Goal: Check status: Check status

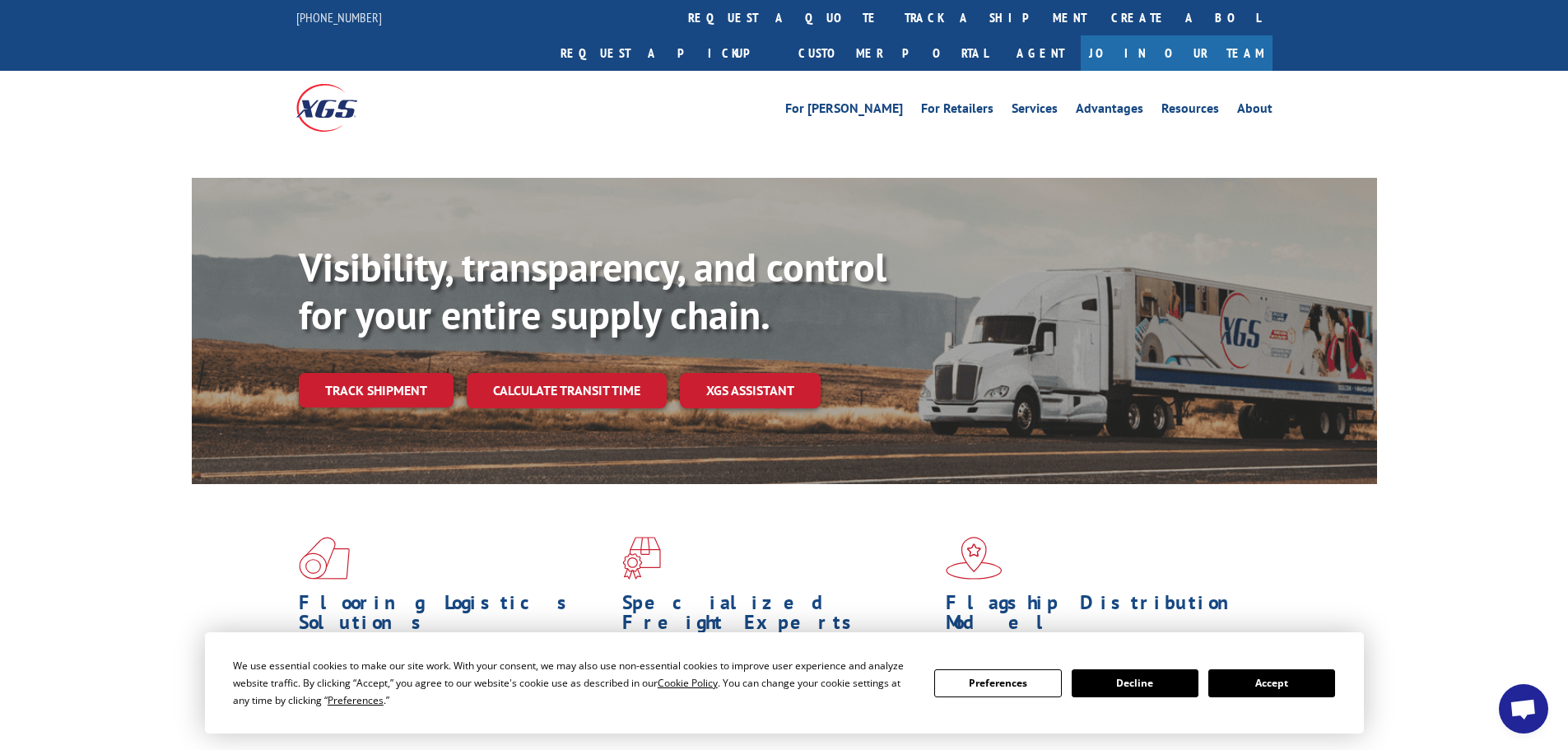
click at [1286, 682] on button "Accept" at bounding box center [1272, 683] width 127 height 28
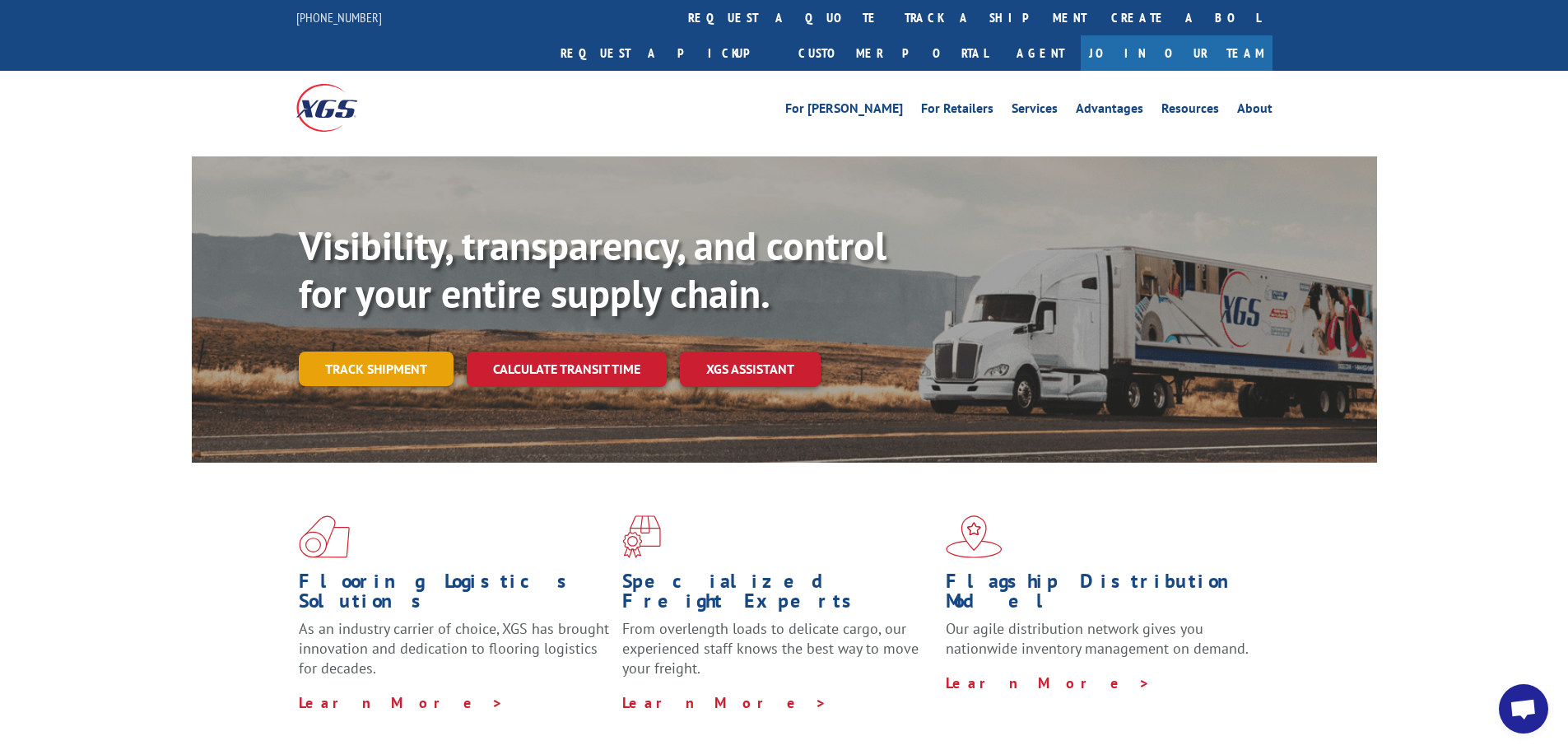
drag, startPoint x: 386, startPoint y: 342, endPoint x: 414, endPoint y: 349, distance: 28.9
click at [387, 352] on link "Track shipment" at bounding box center [376, 369] width 155 height 35
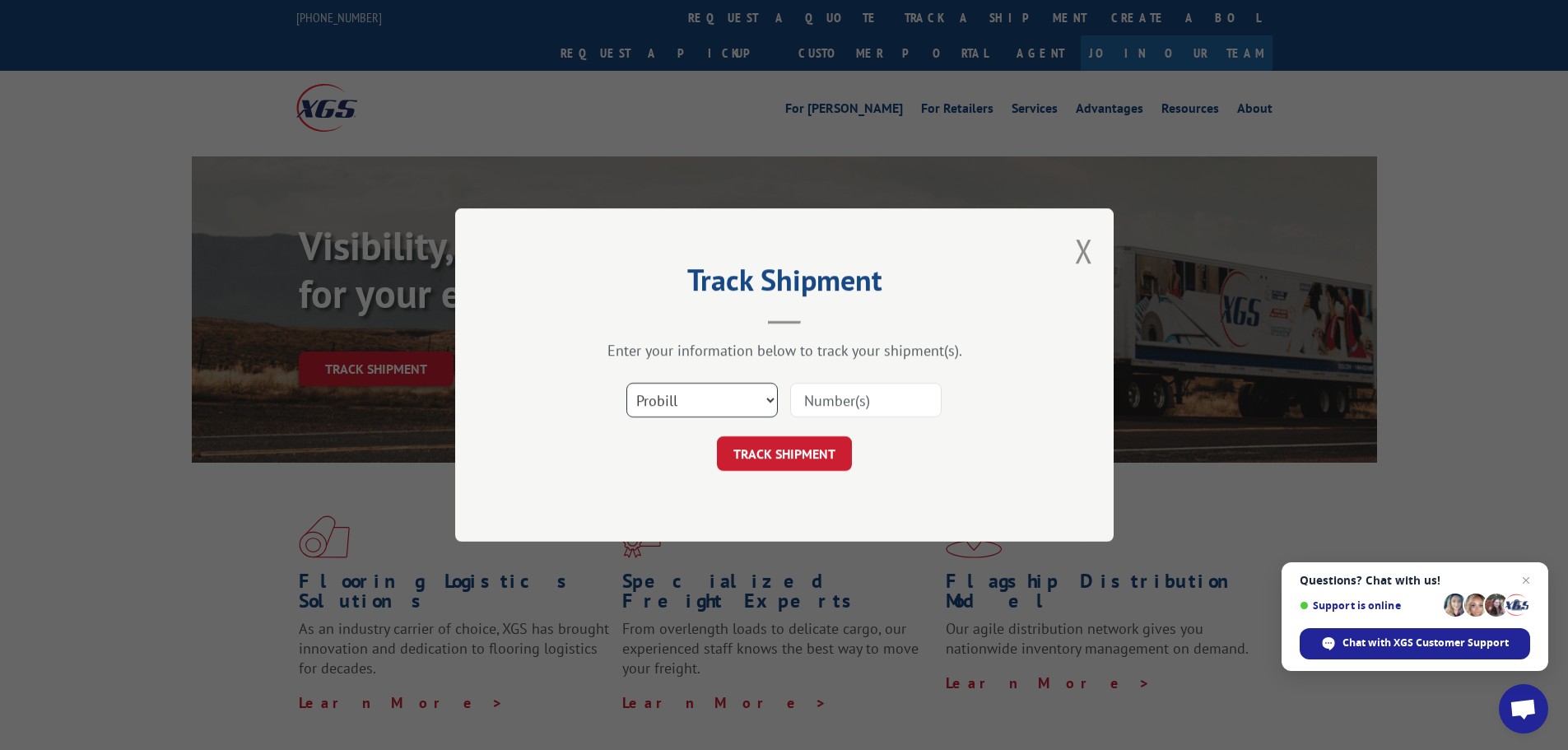
click at [702, 395] on select "Select category... Probill BOL PO" at bounding box center [702, 401] width 151 height 35
select select "bol"
click at [626, 383] on select "Select category... Probill BOL PO" at bounding box center [702, 401] width 151 height 35
click at [839, 398] on input at bounding box center [866, 401] width 151 height 35
paste input "5544907"
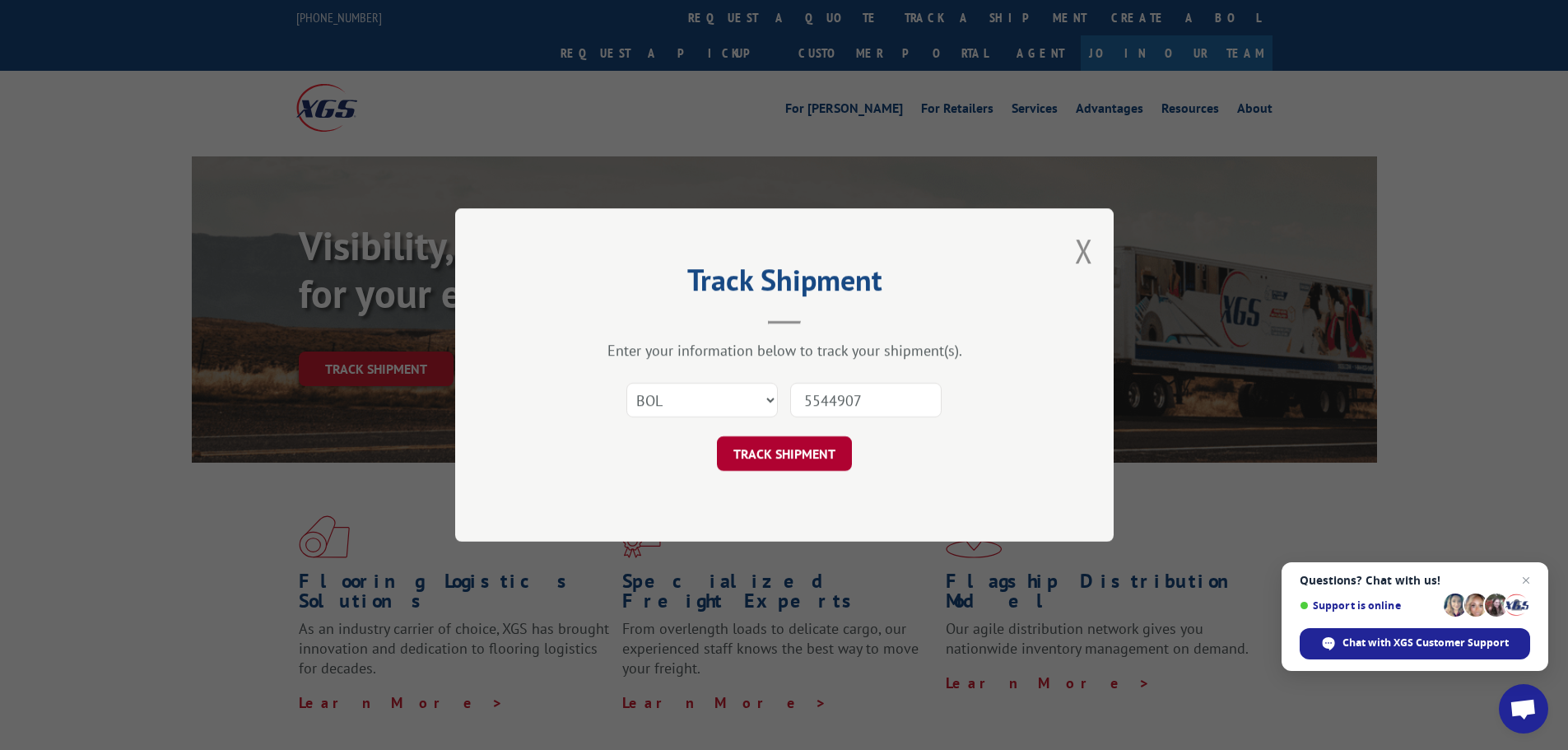
type input "5544907"
click at [778, 443] on button "TRACK SHIPMENT" at bounding box center [784, 454] width 135 height 35
